Goal: Task Accomplishment & Management: Manage account settings

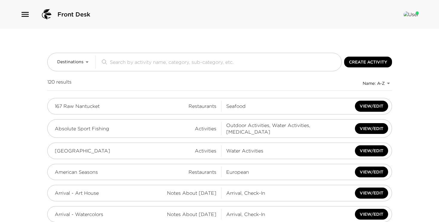
click at [25, 14] on icon "button" at bounding box center [25, 15] width 10 height 10
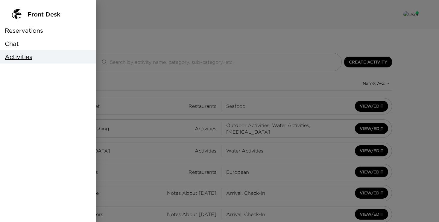
click at [28, 32] on span "Reservations" at bounding box center [24, 30] width 38 height 8
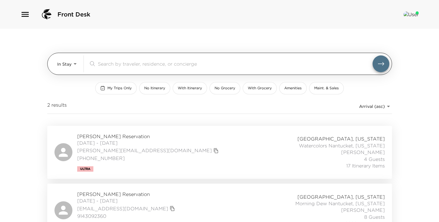
click at [64, 66] on body "Front Desk In Stay In-Stay ​ My Trips Only No Itinerary With Itinerary No Groce…" at bounding box center [219, 111] width 439 height 222
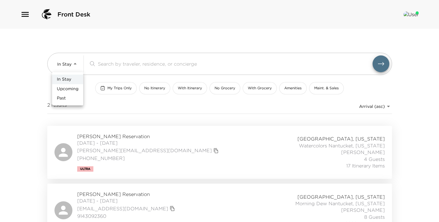
click at [67, 84] on li "Upcoming" at bounding box center [67, 89] width 31 height 10
type input "Upcoming"
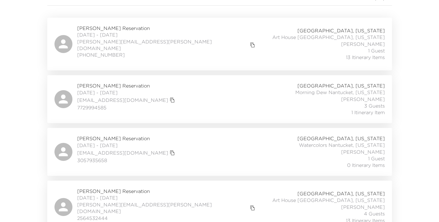
scroll to position [117, 0]
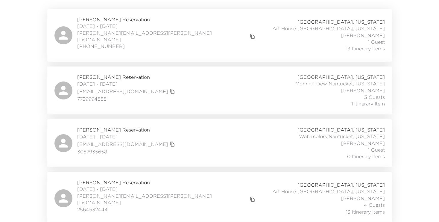
click at [109, 74] on span "Ted Bowen Reservation" at bounding box center [126, 77] width 99 height 7
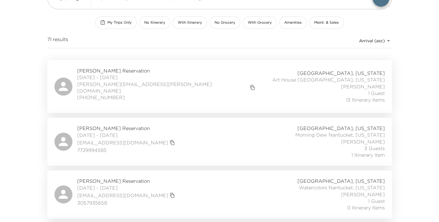
scroll to position [57, 0]
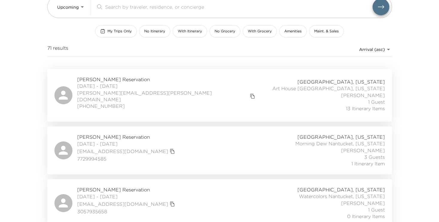
click at [140, 79] on span "Wade Knudson Reservation" at bounding box center [167, 79] width 180 height 7
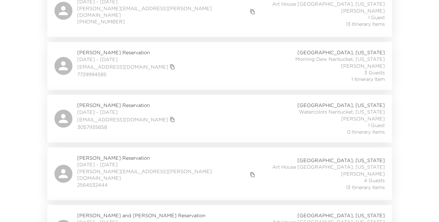
scroll to position [143, 0]
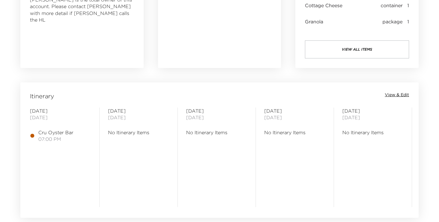
scroll to position [427, 0]
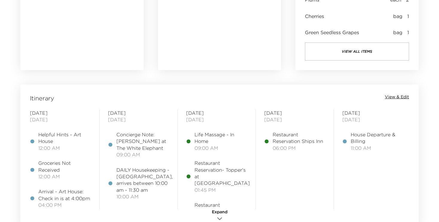
scroll to position [462, 0]
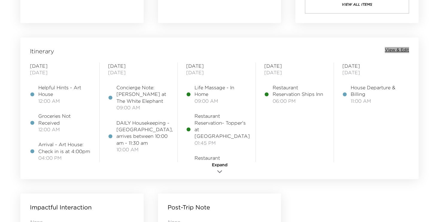
click at [401, 52] on span "View & Edit" at bounding box center [397, 50] width 24 height 6
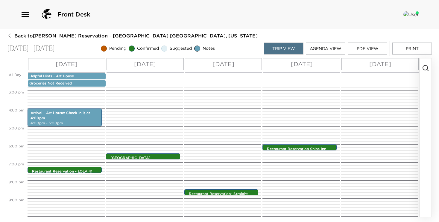
scroll to position [274, 0]
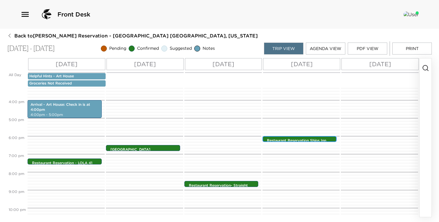
click at [303, 138] on p "Restaurant Reservation Ships Inn" at bounding box center [301, 140] width 68 height 5
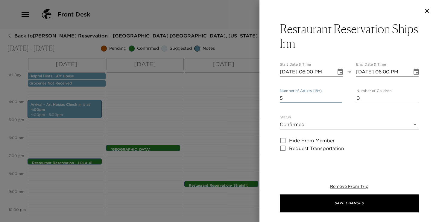
click at [339, 99] on input "5" at bounding box center [311, 98] width 62 height 10
type input "4"
click at [339, 99] on input "4" at bounding box center [311, 98] width 62 height 10
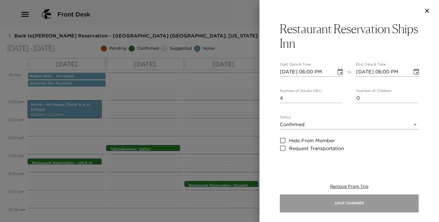
click at [325, 202] on button "Save Changes" at bounding box center [349, 203] width 139 height 18
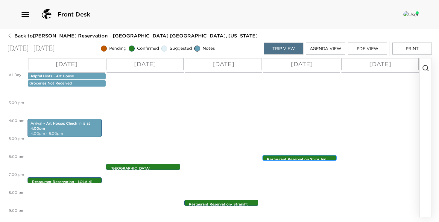
scroll to position [301, 0]
